Goal: Information Seeking & Learning: Learn about a topic

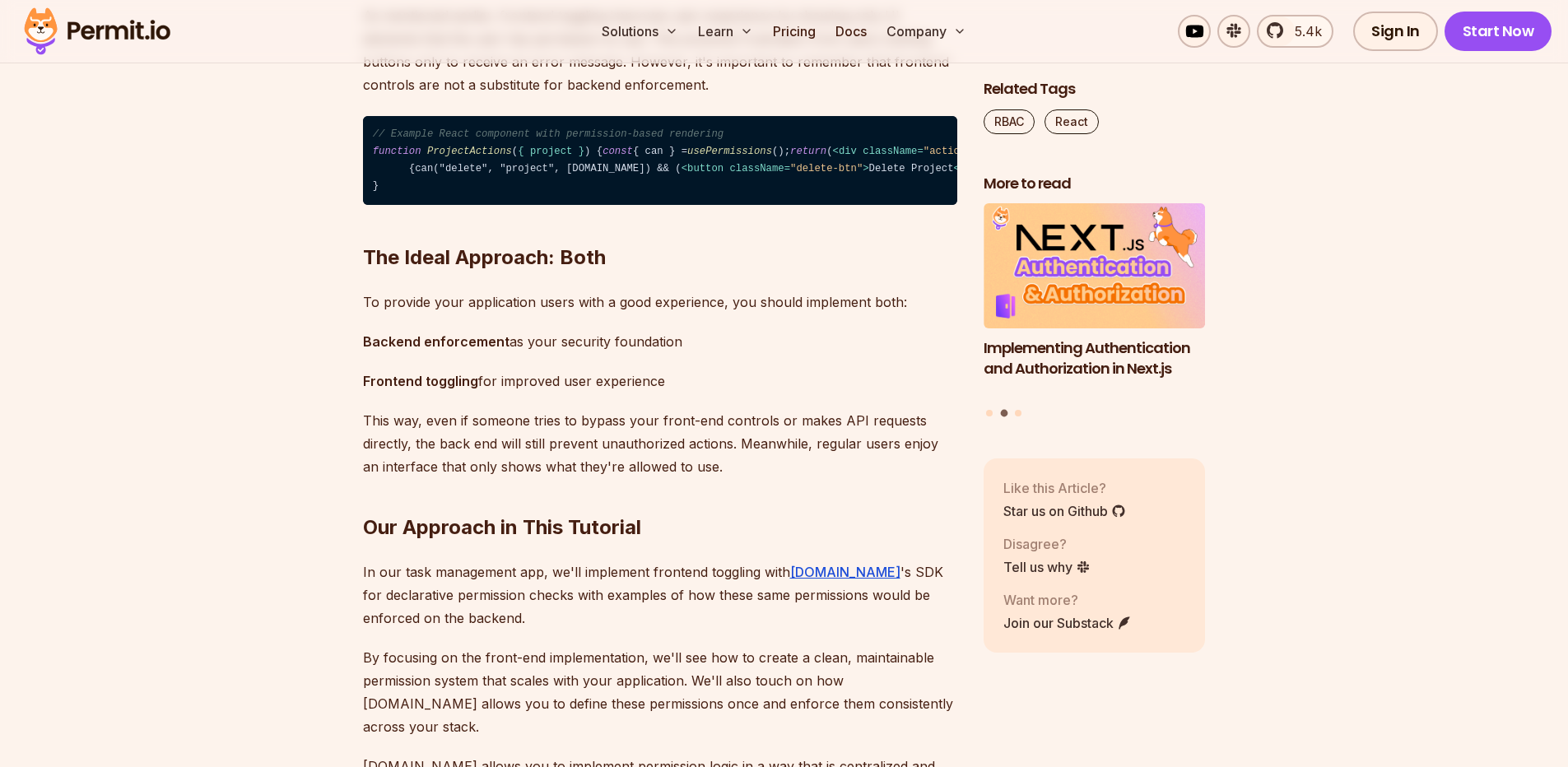
scroll to position [2964, 0]
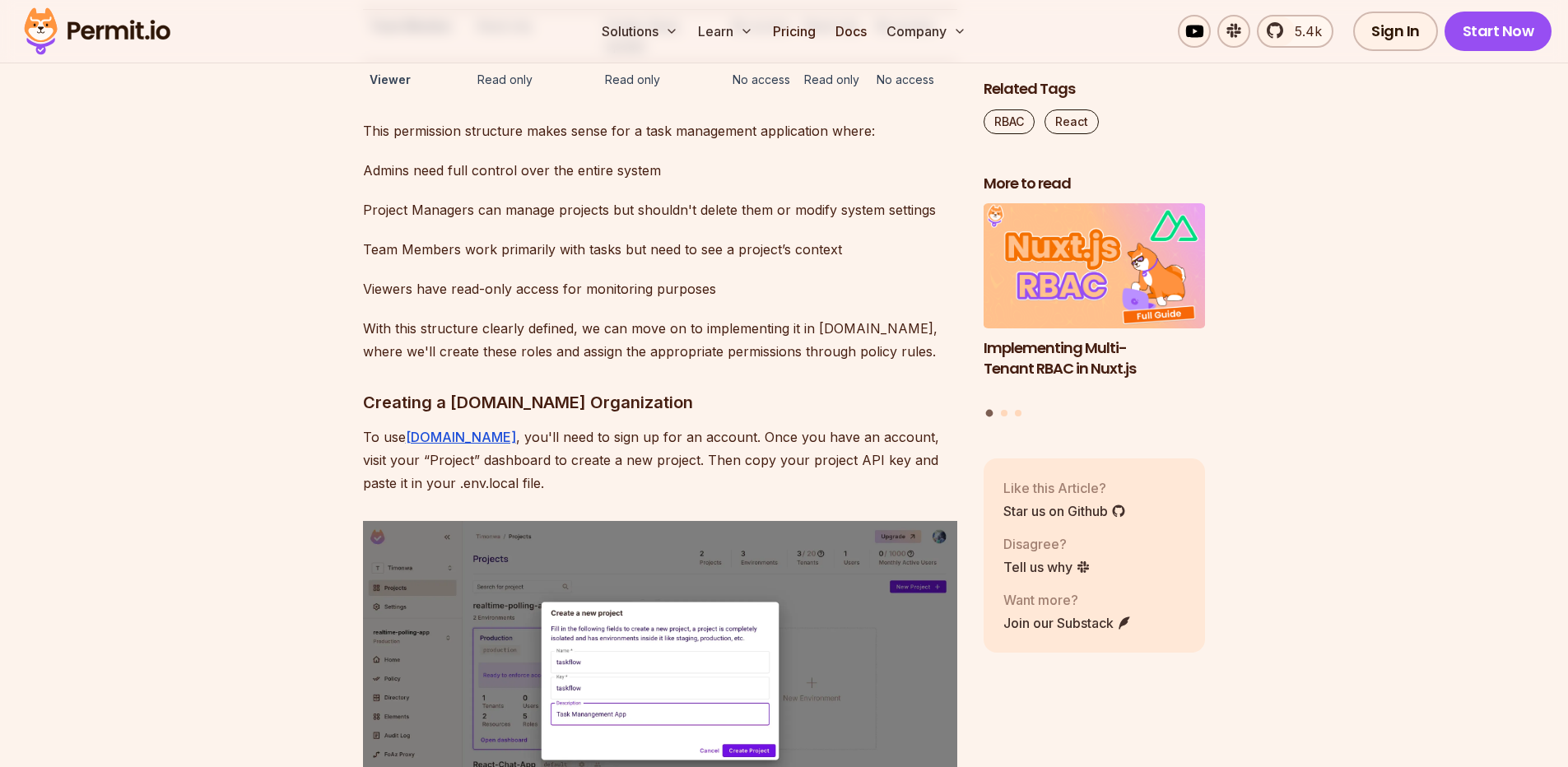
scroll to position [5137, 0]
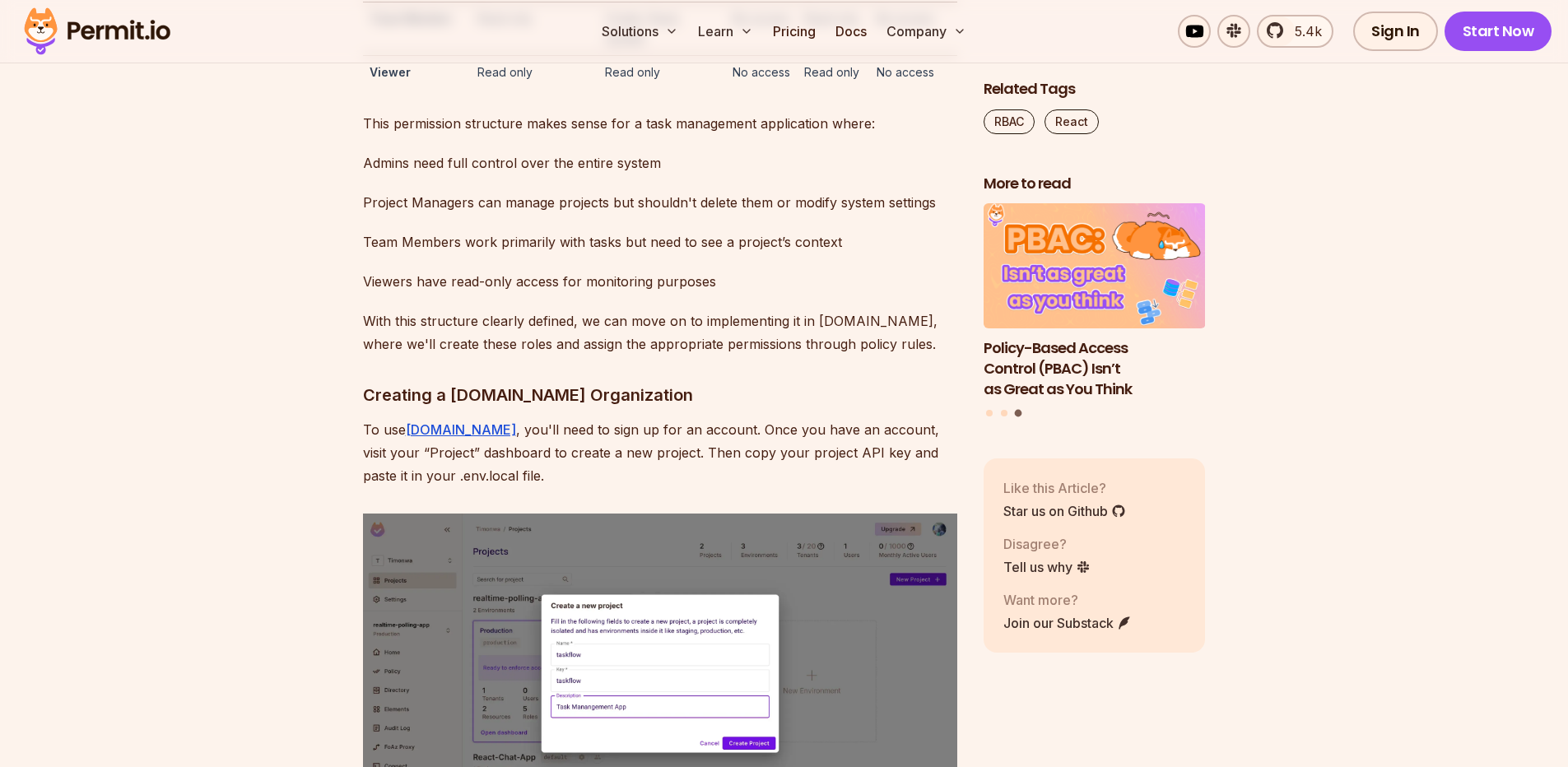
drag, startPoint x: 476, startPoint y: 185, endPoint x: 519, endPoint y: 182, distance: 43.1
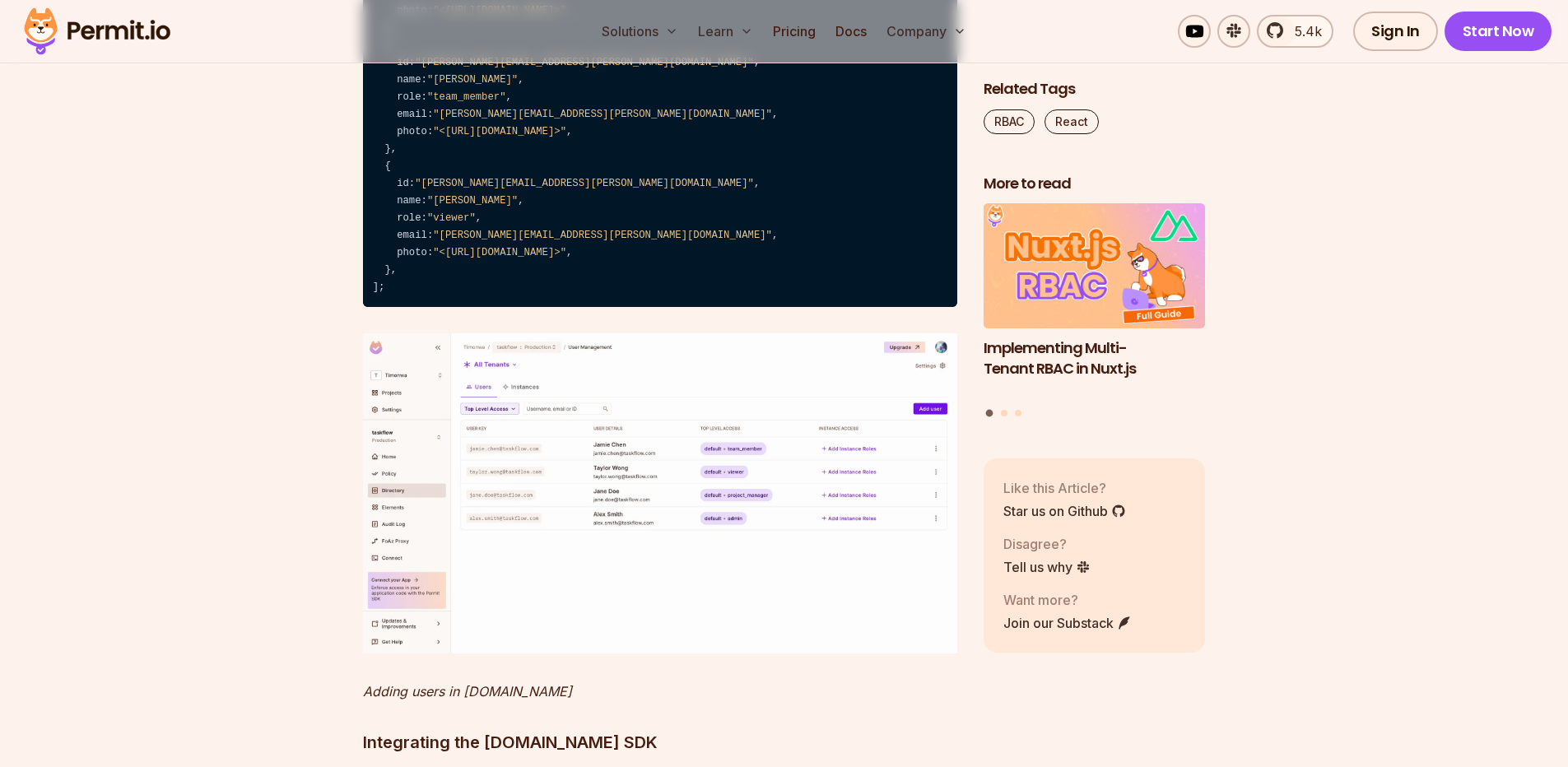
scroll to position [8792, 0]
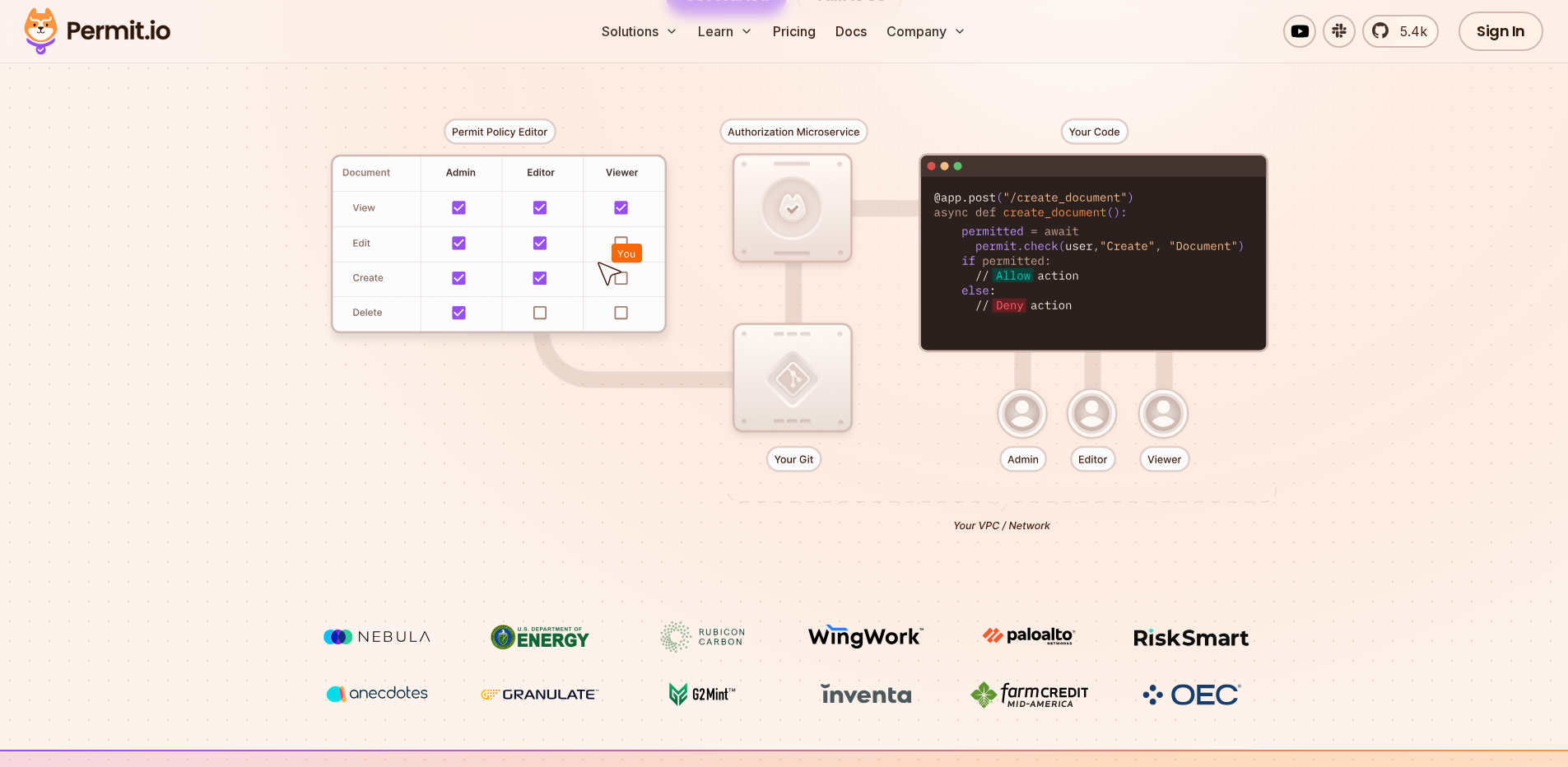
scroll to position [395, 0]
